Goal: Task Accomplishment & Management: Manage account settings

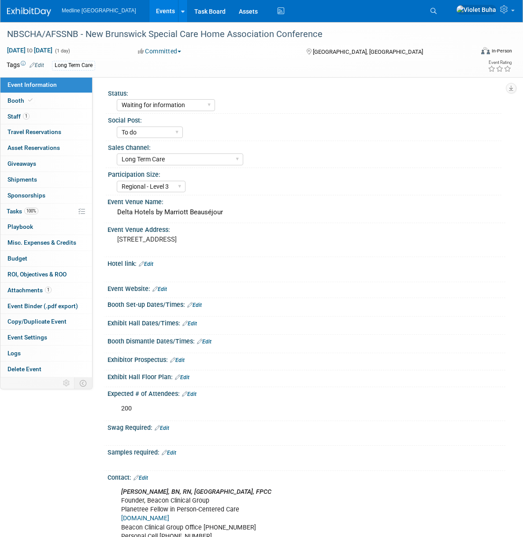
select select "Waiting for information"
select select "To do"
select select "Long Term Care"
select select "Regional - Level 3"
click at [23, 8] on img at bounding box center [29, 11] width 44 height 9
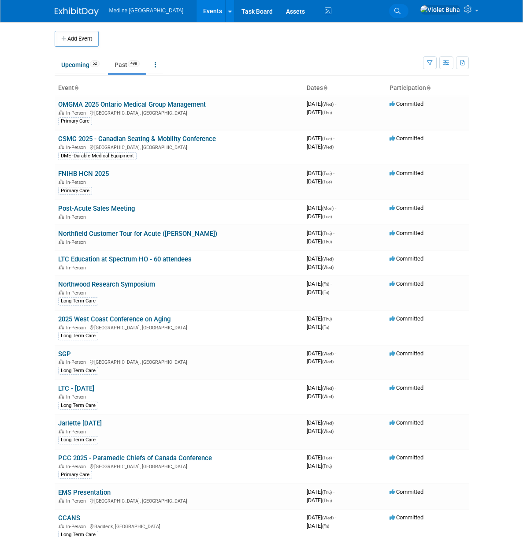
click at [0, 0] on span "Search" at bounding box center [0, 0] width 0 height 0
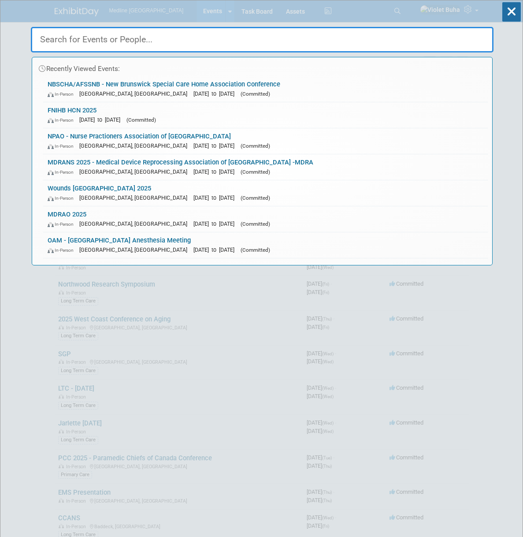
click at [57, 37] on input "text" at bounding box center [262, 40] width 463 height 26
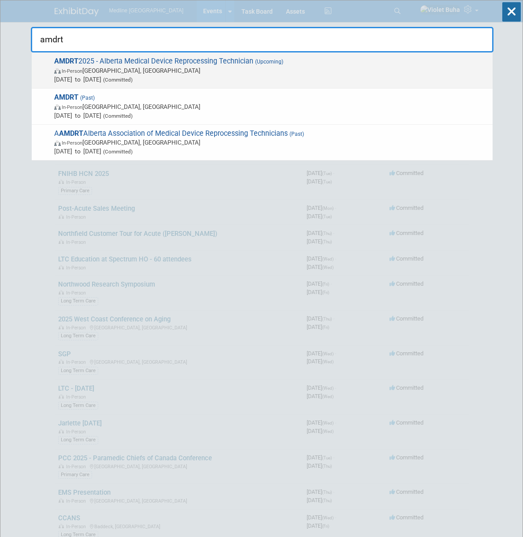
type input "amdrt"
click at [124, 67] on span "In-Person Penhold, Canada" at bounding box center [271, 70] width 434 height 9
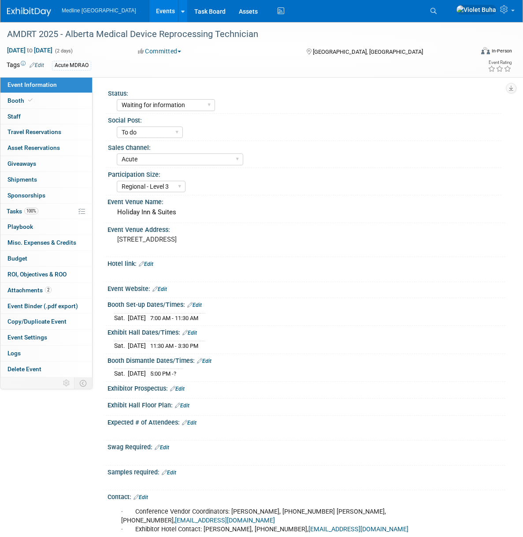
select select "Waiting for information"
select select "To do"
select select "Acute"
select select "Regional - Level 3"
click at [48, 117] on link "0 Staff 0" at bounding box center [46, 116] width 92 height 15
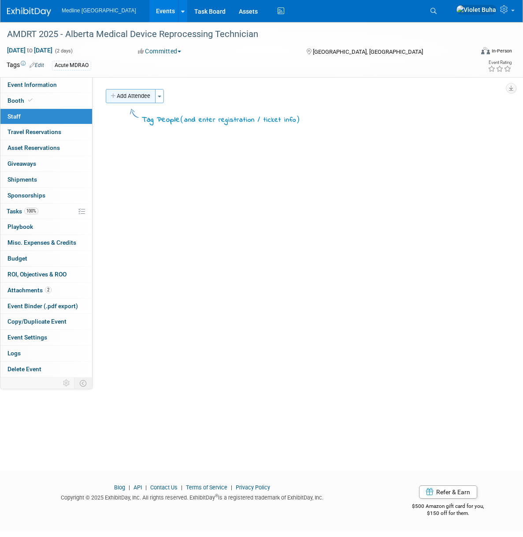
click at [148, 96] on button "Add Attendee" at bounding box center [131, 96] width 50 height 14
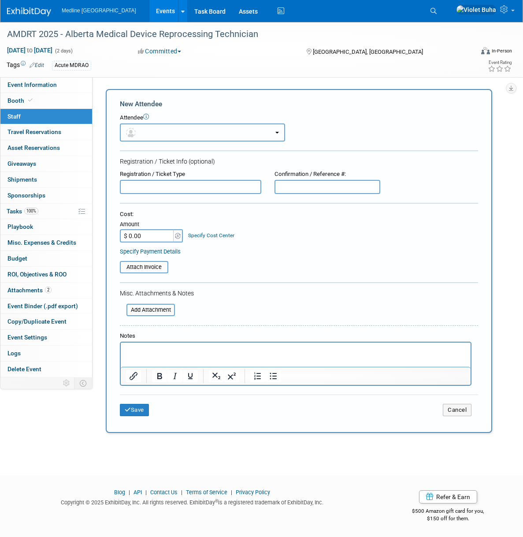
click at [146, 130] on button "button" at bounding box center [202, 132] width 165 height 18
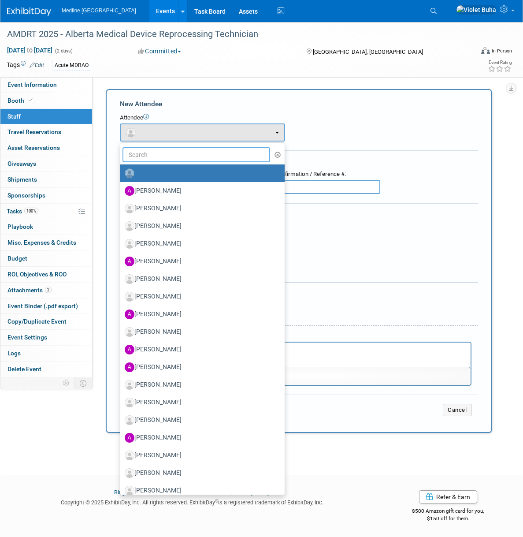
click at [144, 151] on input "text" at bounding box center [197, 154] width 148 height 15
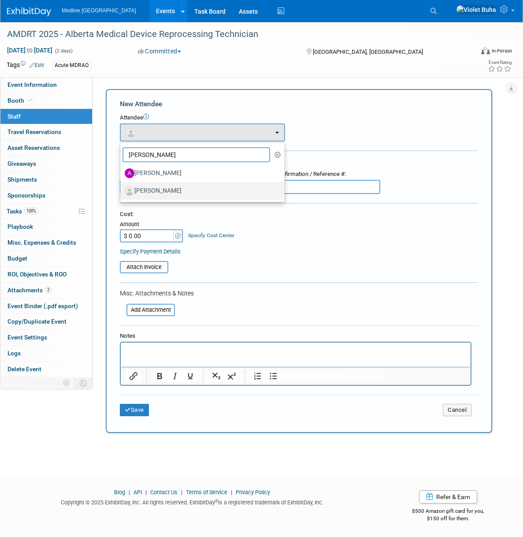
type input "[PERSON_NAME]"
click at [152, 192] on label "[PERSON_NAME]" at bounding box center [200, 191] width 151 height 14
click at [122, 192] on input "[PERSON_NAME]" at bounding box center [119, 190] width 6 height 6
select select "83087c46-7829-47b8-9671-5f65c8cfe1a3"
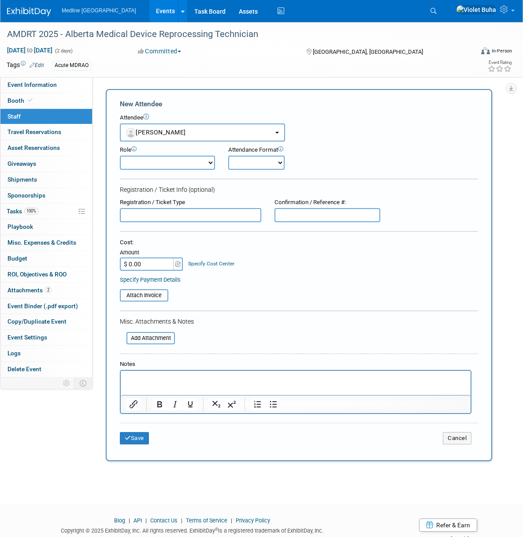
click at [206, 162] on select "Champion Clinical Demonstrator Host Marketing Planner Presenter" at bounding box center [167, 163] width 95 height 14
select select "4"
click at [120, 156] on select "Champion Clinical Demonstrator Host Marketing Planner Presenter" at bounding box center [167, 163] width 95 height 14
click at [267, 160] on select "Onsite Remote" at bounding box center [256, 163] width 56 height 14
select select "1"
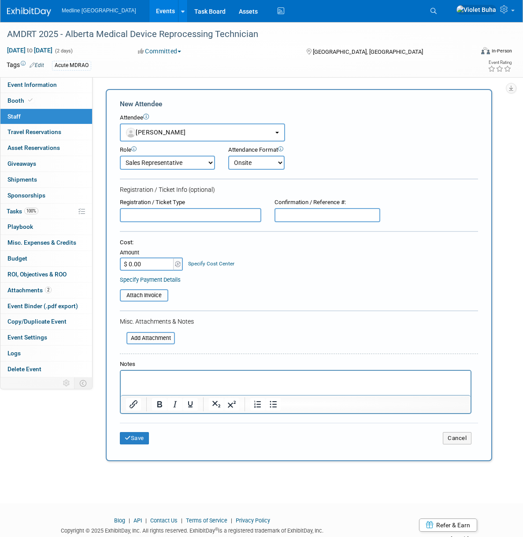
click at [228, 156] on select "Onsite Remote" at bounding box center [256, 163] width 56 height 14
click at [144, 439] on button "Save" at bounding box center [134, 438] width 29 height 12
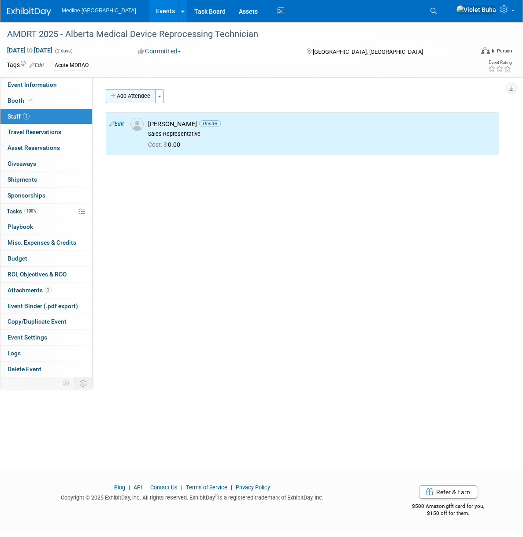
click at [144, 98] on button "Add Attendee" at bounding box center [131, 96] width 50 height 14
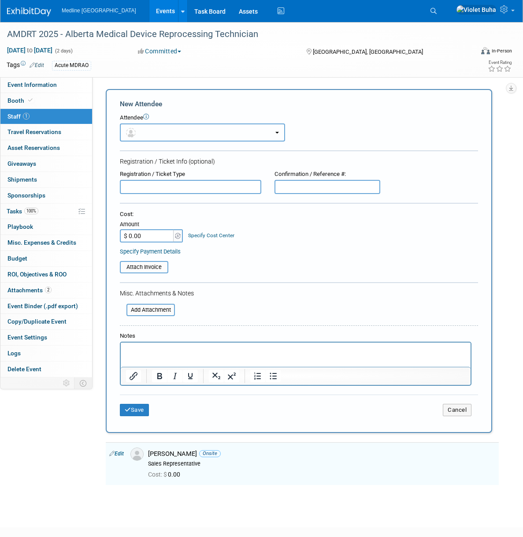
click at [145, 134] on button "button" at bounding box center [202, 132] width 165 height 18
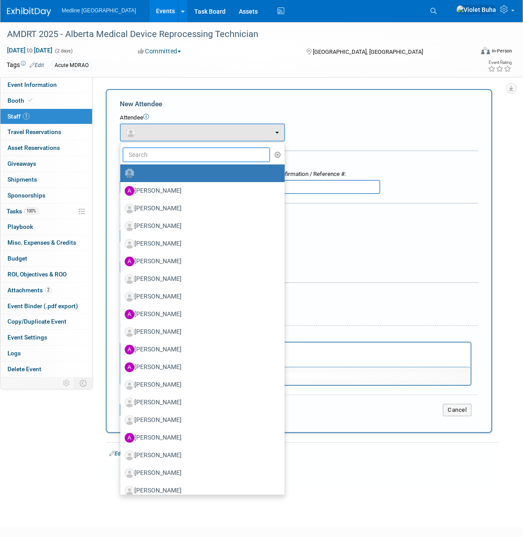
click at [140, 154] on input "text" at bounding box center [197, 154] width 148 height 15
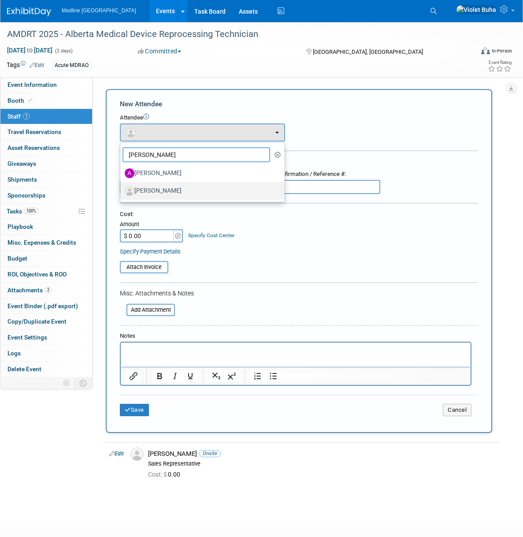
type input "aaron"
click at [149, 188] on label "[PERSON_NAME]" at bounding box center [200, 191] width 151 height 14
click at [122, 188] on input "[PERSON_NAME]" at bounding box center [119, 190] width 6 height 6
select select "f2473f30-a4c7-411b-8df7-12f204a847b5"
select select "4"
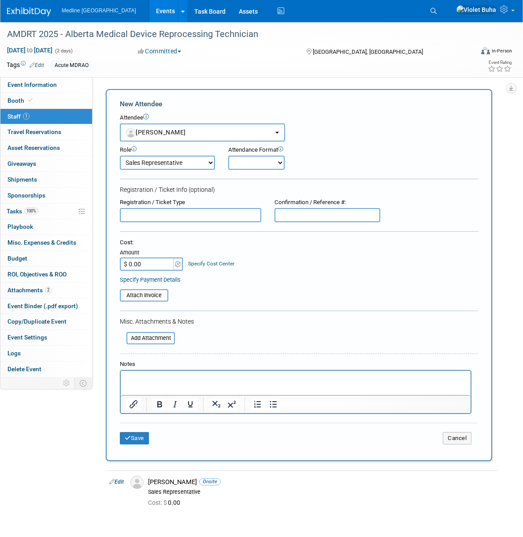
click at [264, 164] on select "Onsite Remote" at bounding box center [256, 163] width 56 height 14
select select "1"
click at [228, 156] on select "Onsite Remote" at bounding box center [256, 163] width 56 height 14
click at [138, 440] on button "Save" at bounding box center [134, 438] width 29 height 12
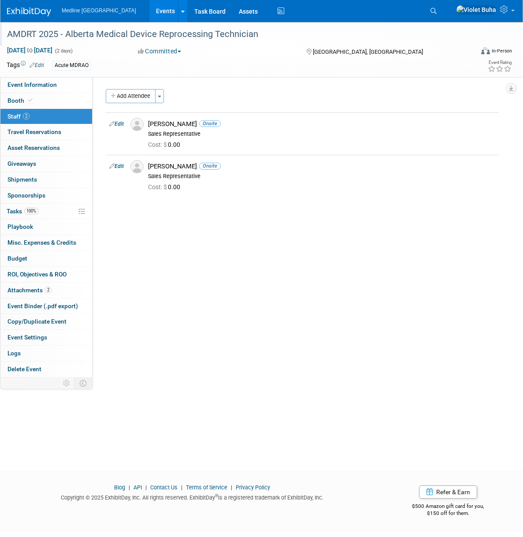
click at [265, 32] on div "AMDRT 2025 - Alberta Medical Device Reprocessing Technician" at bounding box center [233, 34] width 459 height 16
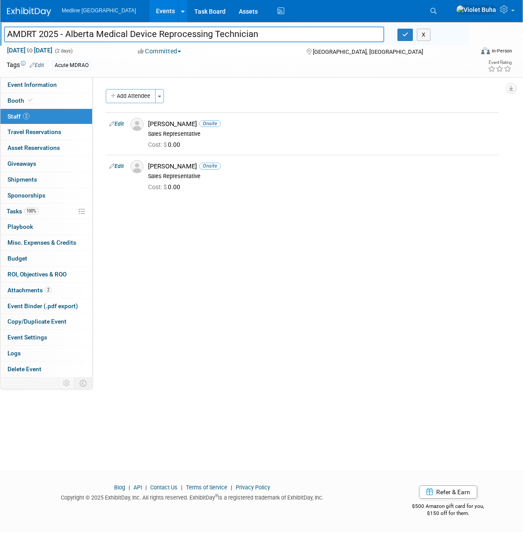
drag, startPoint x: 263, startPoint y: 34, endPoint x: 42, endPoint y: 28, distance: 221.3
click at [42, 28] on input "AMDRT 2025 - Alberta Medical Device Reprocessing Technician" at bounding box center [194, 33] width 380 height 15
click at [33, 86] on span "Event Information" at bounding box center [31, 84] width 49 height 7
select select "Waiting for information"
select select "To do"
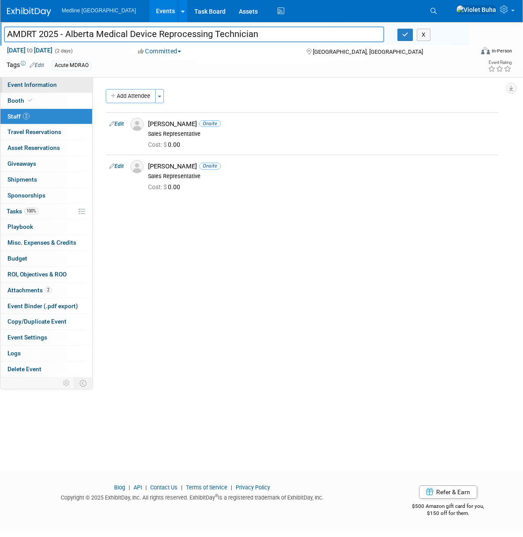
select select "Acute"
select select "Regional - Level 3"
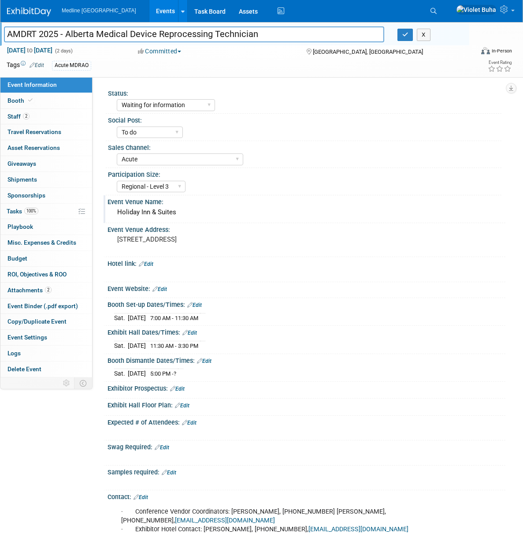
click at [217, 201] on div "Event Venue Name:" at bounding box center [307, 200] width 398 height 11
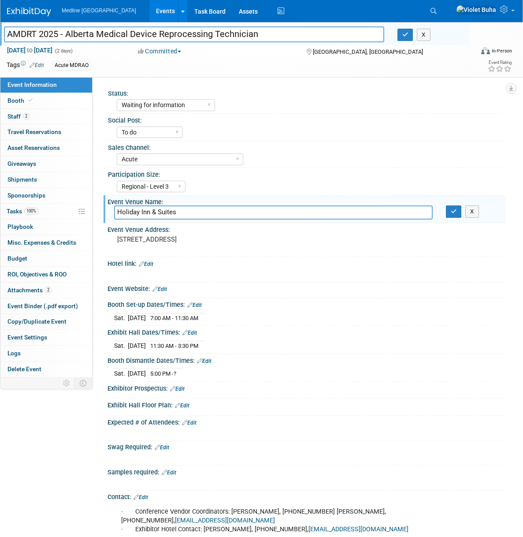
drag, startPoint x: 197, startPoint y: 213, endPoint x: 106, endPoint y: 215, distance: 91.2
click at [106, 215] on div "Event Venue Name: Holiday Inn & Suites Holiday Inn & Suites X" at bounding box center [305, 209] width 402 height 28
click at [173, 253] on div "33 Petrolia Drive, Gasoline Alley, Red Deer County, AB T4E 1B3" at bounding box center [190, 243] width 153 height 20
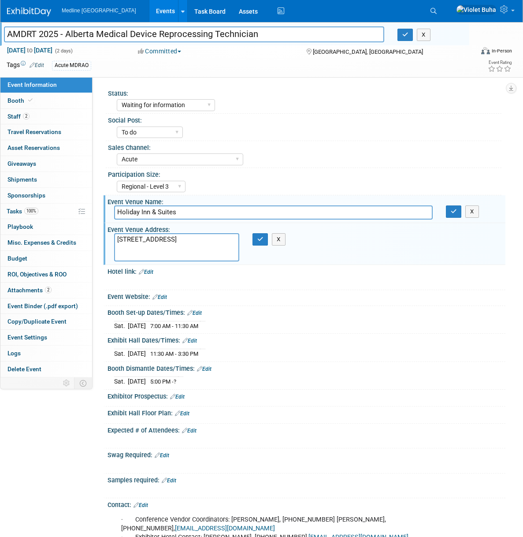
drag, startPoint x: 161, startPoint y: 257, endPoint x: 108, endPoint y: 231, distance: 58.7
click at [108, 231] on div "Event Venue Address: 33 Petrolia Drive, Gasoline Alley, Red Deer County, AB T4E…" at bounding box center [305, 244] width 402 height 42
click at [472, 214] on button "X" at bounding box center [472, 211] width 14 height 12
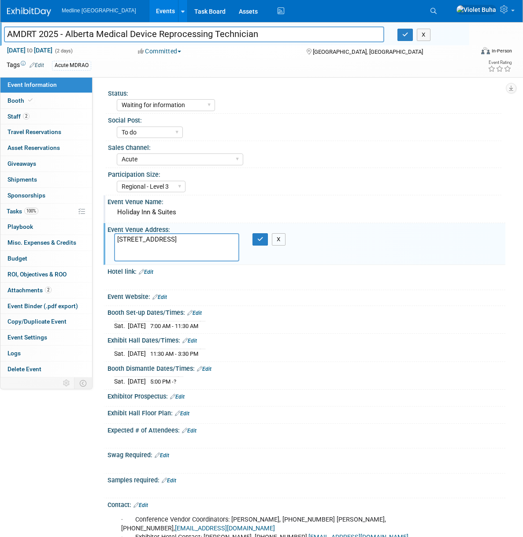
click at [279, 238] on button "X" at bounding box center [279, 239] width 14 height 12
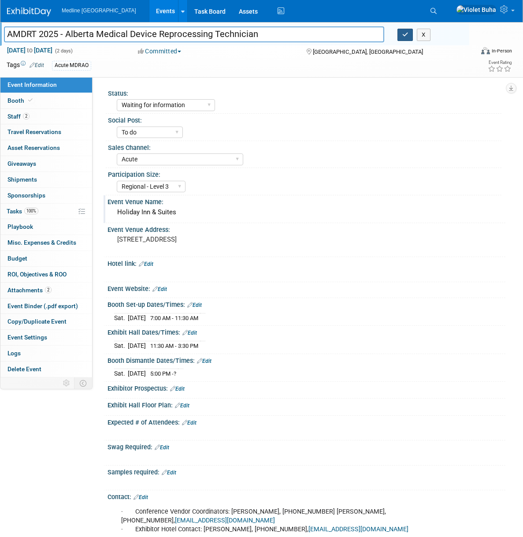
click at [405, 35] on icon "button" at bounding box center [405, 35] width 6 height 6
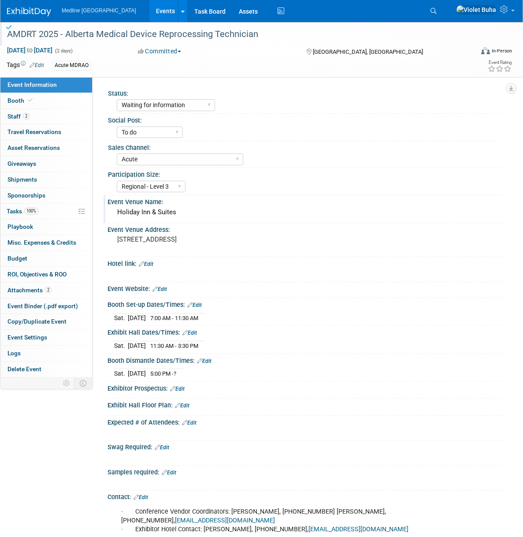
click at [273, 176] on div "Participation Size:" at bounding box center [305, 173] width 394 height 11
click at [52, 102] on link "Booth" at bounding box center [46, 100] width 92 height 15
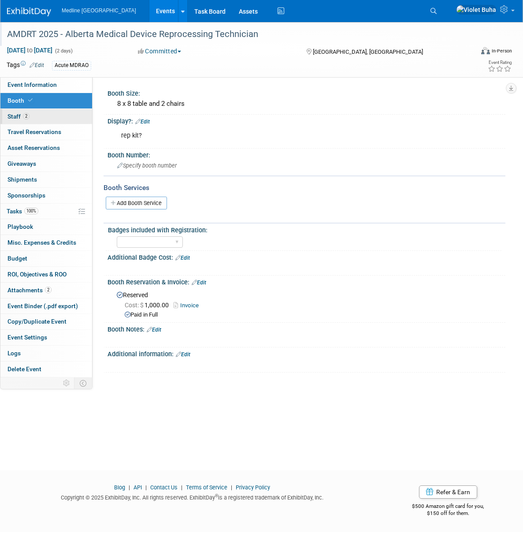
click at [53, 114] on link "2 Staff 2" at bounding box center [46, 116] width 92 height 15
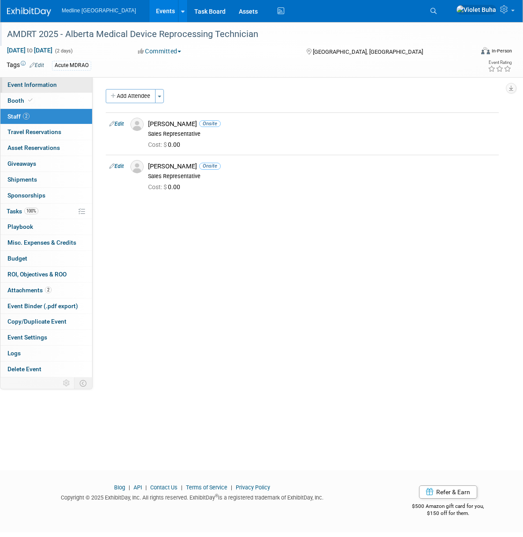
click at [57, 85] on link "Event Information" at bounding box center [46, 84] width 92 height 15
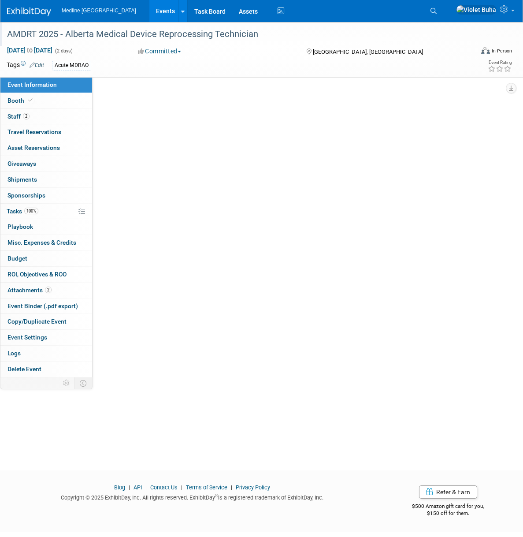
select select "Waiting for information"
select select "To do"
select select "Acute"
select select "Regional - Level 3"
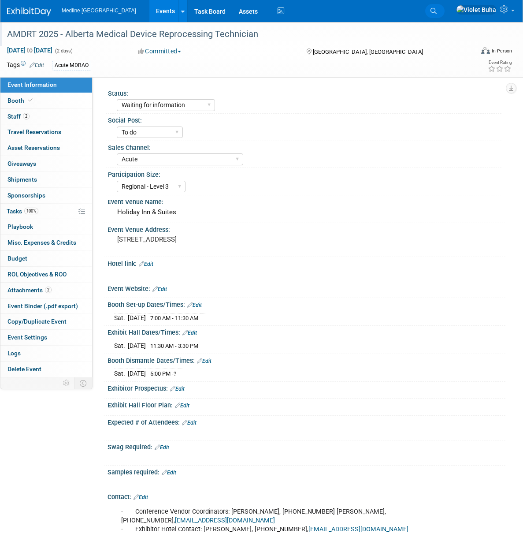
click at [445, 8] on link "Search" at bounding box center [434, 11] width 19 height 14
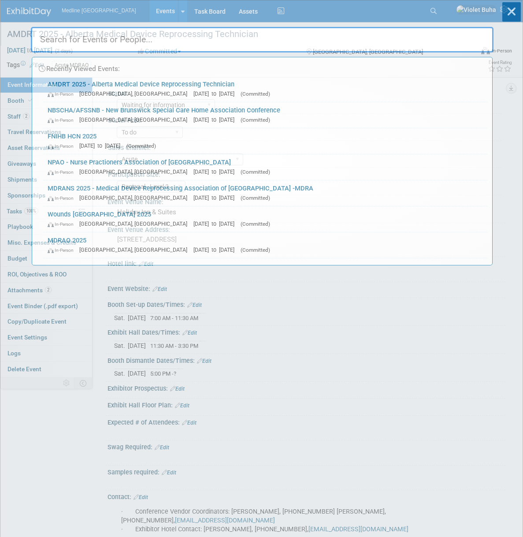
click at [451, 11] on div "Recently Viewed Events: AMDRT 2025 - Alberta Medical Device Reprocessing Techni…" at bounding box center [262, 132] width 463 height 265
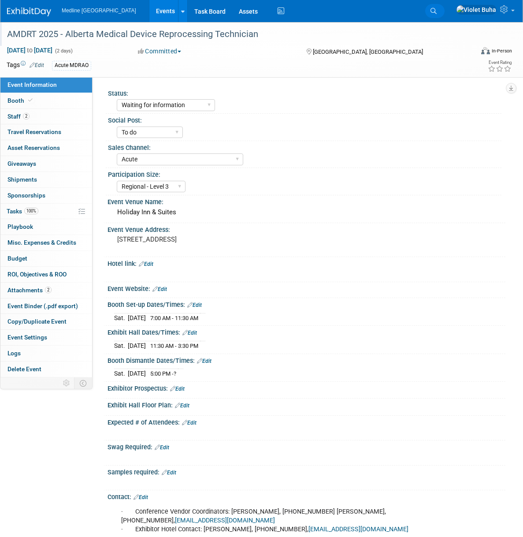
click at [445, 17] on link "Search" at bounding box center [434, 11] width 19 height 14
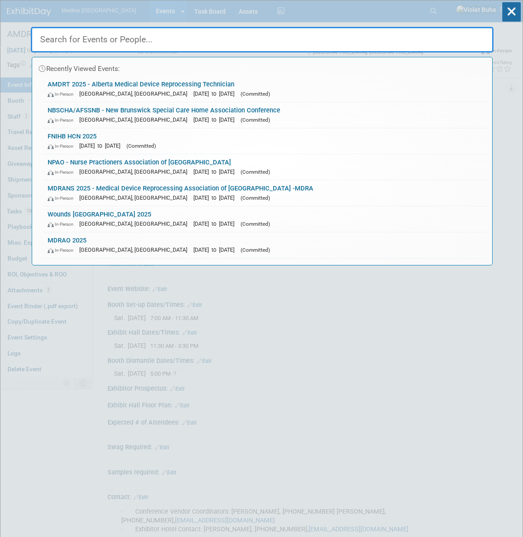
click at [175, 42] on input "text" at bounding box center [262, 40] width 463 height 26
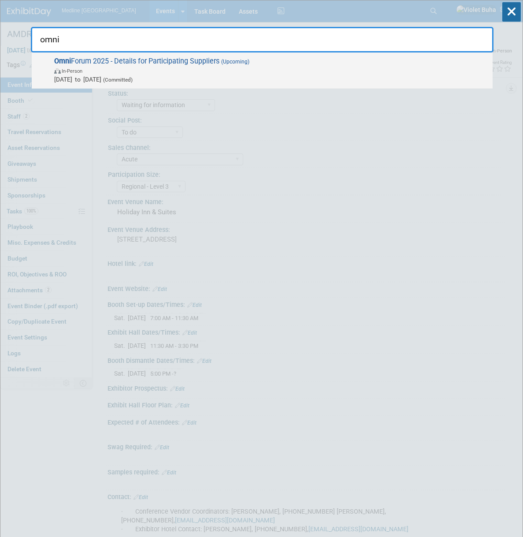
type input "omni"
click at [154, 62] on span "Omni Forum 2025 - Details for Participating Suppliers (Upcoming) In-Person Sep …" at bounding box center [270, 70] width 437 height 27
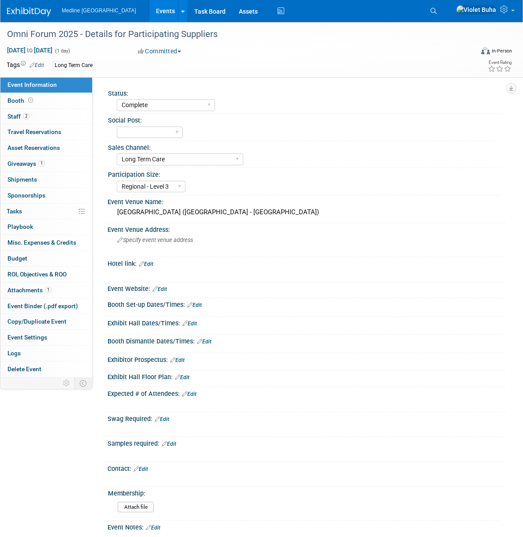
select select "Complete"
select select "Long Term Care"
select select "Regional - Level 3"
